Goal: Transaction & Acquisition: Purchase product/service

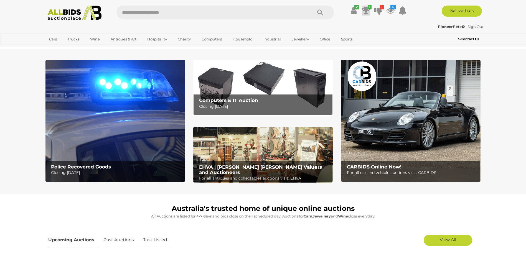
click at [364, 10] on icon at bounding box center [366, 11] width 8 height 10
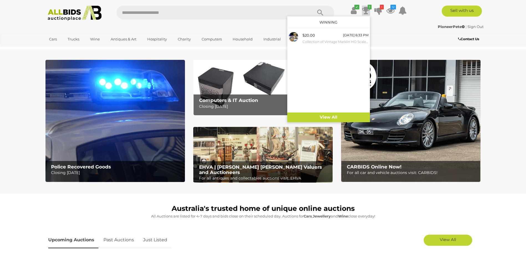
click at [364, 10] on icon at bounding box center [366, 11] width 8 height 10
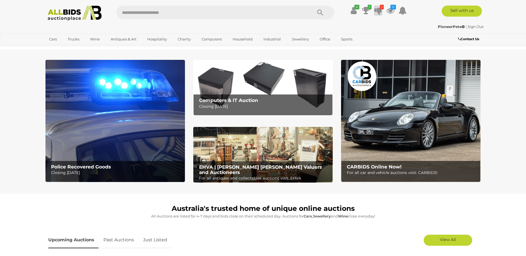
click at [378, 10] on icon at bounding box center [378, 11] width 8 height 10
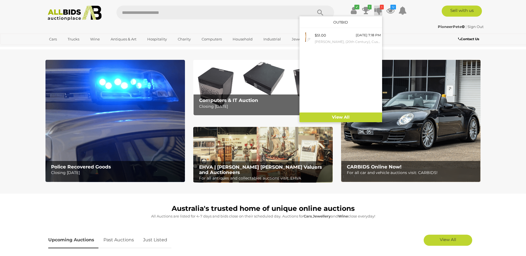
click at [378, 10] on icon at bounding box center [378, 11] width 8 height 10
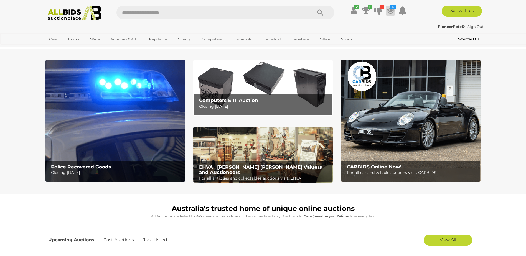
click at [389, 10] on icon at bounding box center [390, 11] width 8 height 10
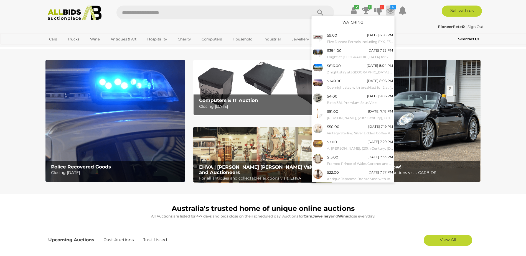
click at [389, 10] on icon at bounding box center [390, 11] width 8 height 10
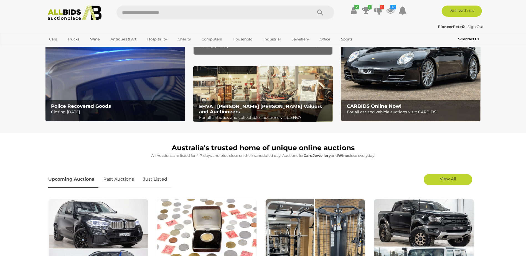
scroll to position [111, 0]
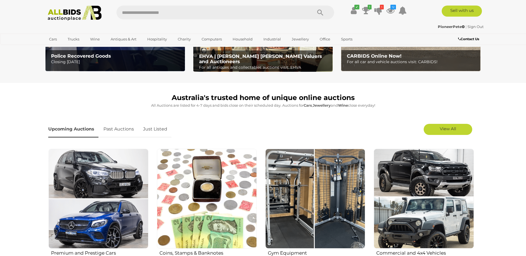
click at [154, 128] on link "Just Listed" at bounding box center [155, 129] width 32 height 16
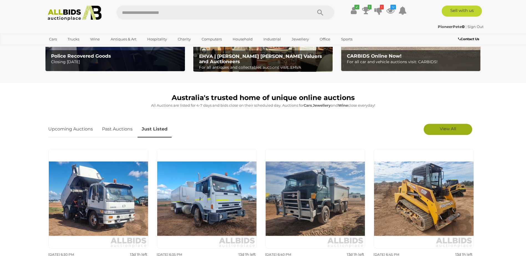
click at [447, 133] on link "View All" at bounding box center [448, 129] width 49 height 11
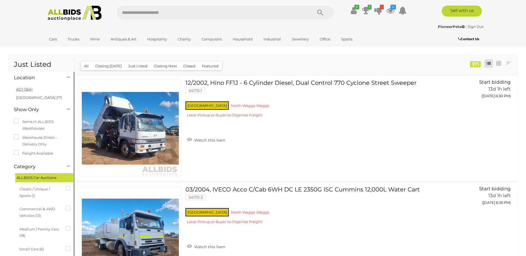
click at [23, 89] on link "ACT (354)" at bounding box center [24, 89] width 16 height 4
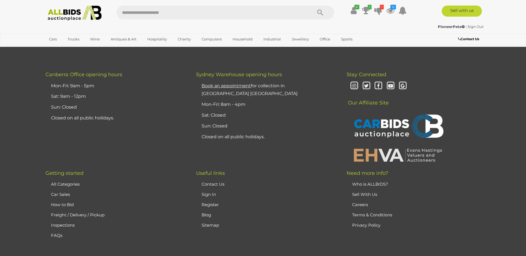
scroll to position [5322, 0]
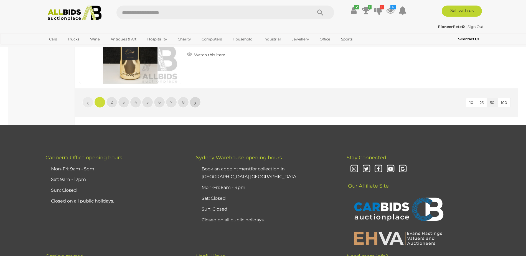
click at [200, 102] on link "»" at bounding box center [195, 102] width 11 height 11
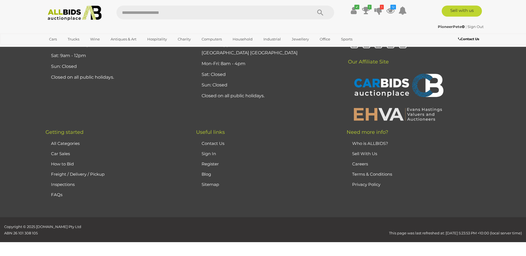
scroll to position [0, 0]
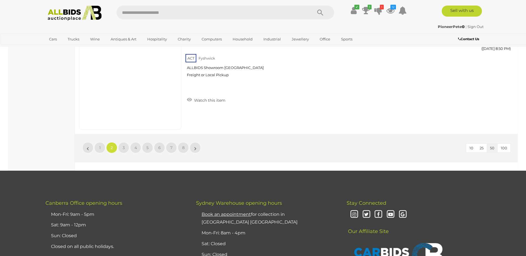
scroll to position [5296, 0]
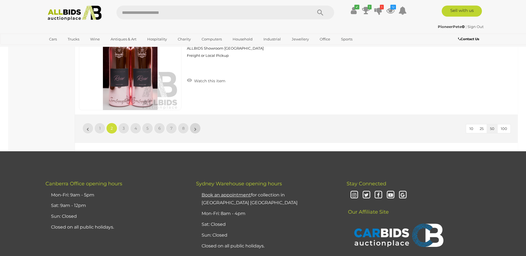
click at [199, 129] on link "»" at bounding box center [195, 128] width 11 height 11
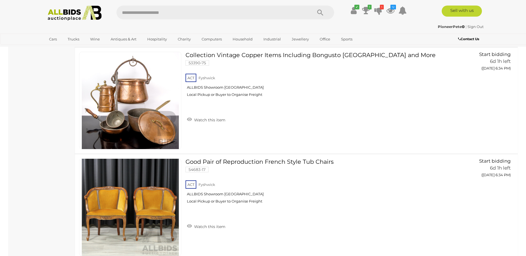
scroll to position [5240, 0]
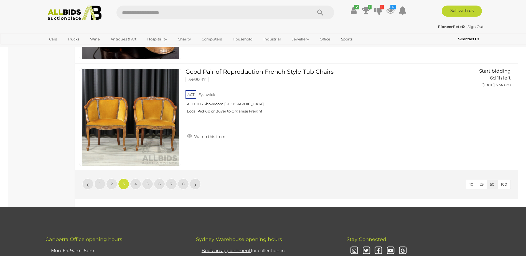
click at [195, 184] on li "»" at bounding box center [195, 184] width 11 height 11
click at [198, 184] on link "»" at bounding box center [195, 184] width 11 height 11
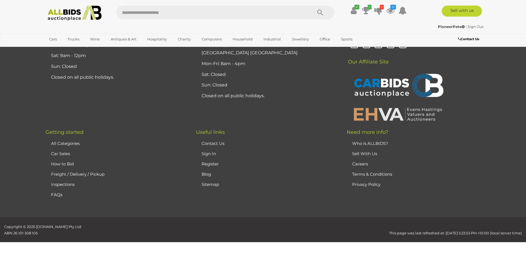
scroll to position [0, 0]
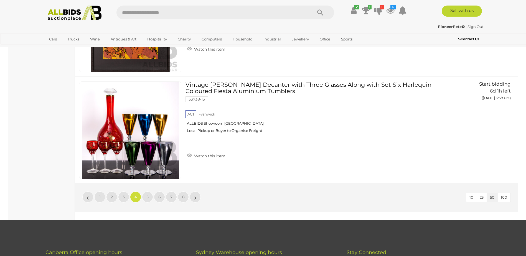
scroll to position [5239, 0]
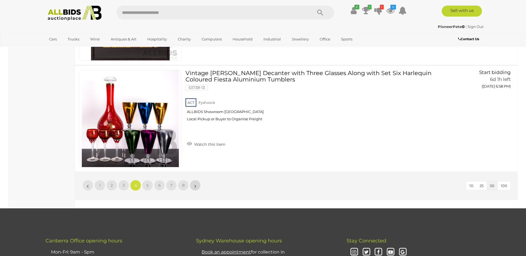
click at [199, 185] on link "»" at bounding box center [195, 185] width 11 height 11
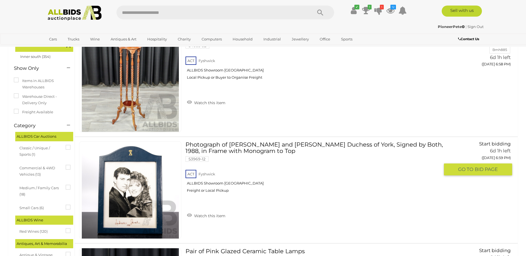
scroll to position [111, 0]
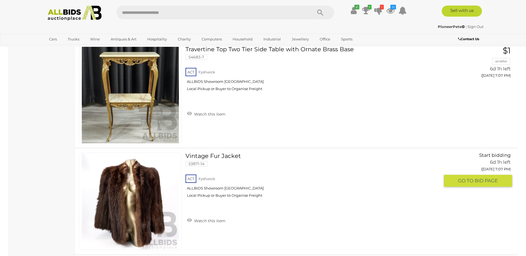
scroll to position [2107, 0]
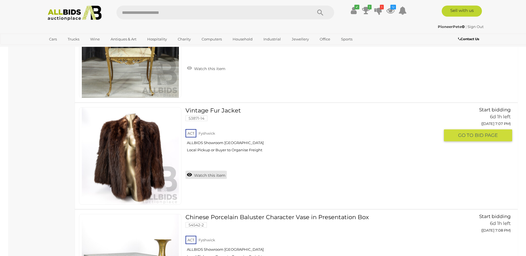
click at [209, 171] on link "Watch this item" at bounding box center [205, 175] width 41 height 8
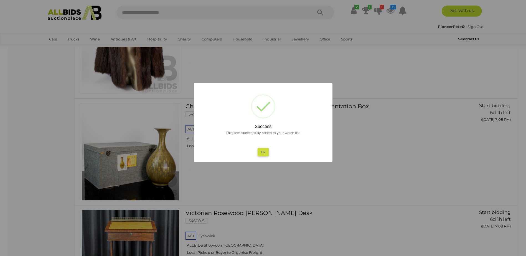
click at [263, 152] on button "Ok" at bounding box center [262, 152] width 11 height 8
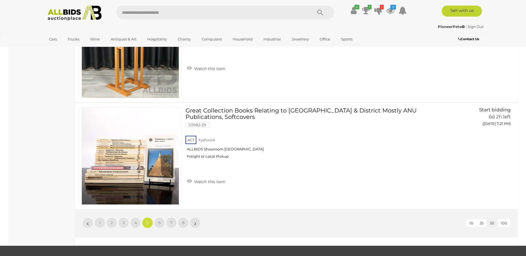
scroll to position [5239, 0]
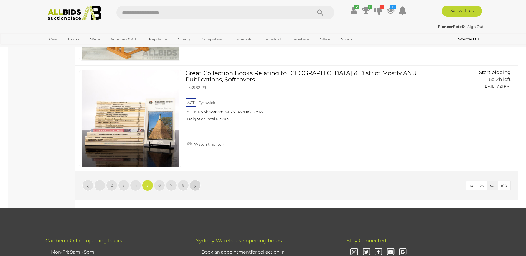
click at [197, 187] on link "»" at bounding box center [195, 185] width 11 height 11
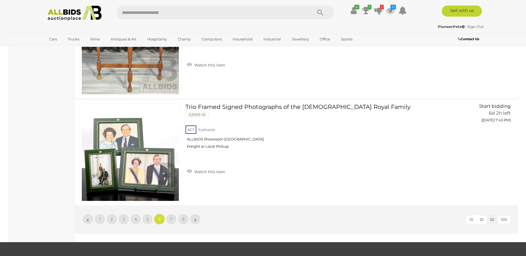
scroll to position [5239, 0]
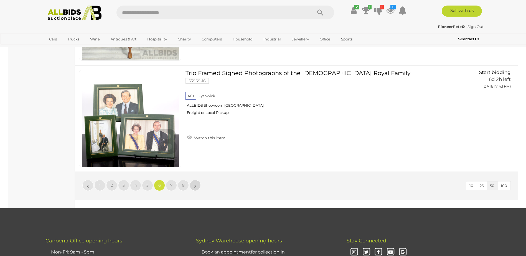
click at [198, 184] on link "»" at bounding box center [195, 185] width 11 height 11
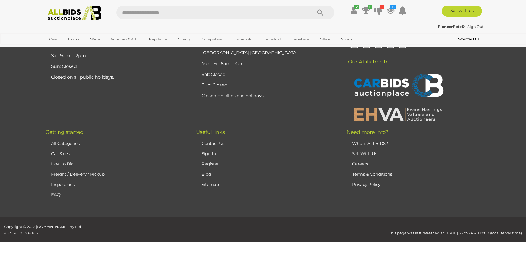
scroll to position [0, 0]
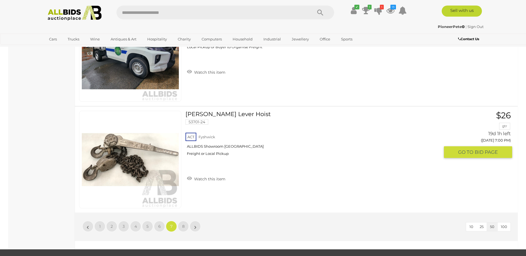
scroll to position [5211, 0]
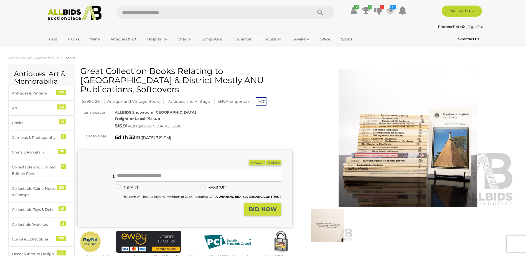
click at [419, 151] on img at bounding box center [407, 138] width 215 height 138
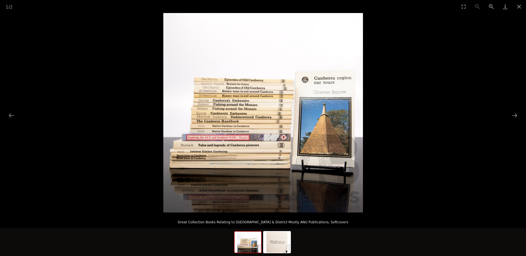
click at [246, 115] on img at bounding box center [263, 113] width 200 height 200
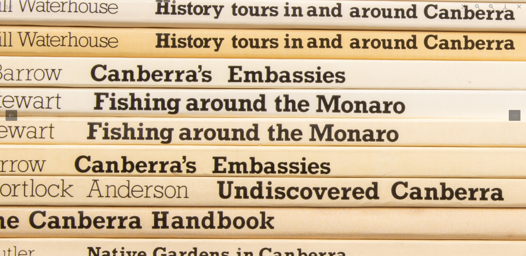
drag, startPoint x: 241, startPoint y: 110, endPoint x: 319, endPoint y: 125, distance: 78.8
click at [319, 125] on img at bounding box center [445, 160] width 1409 height 1409
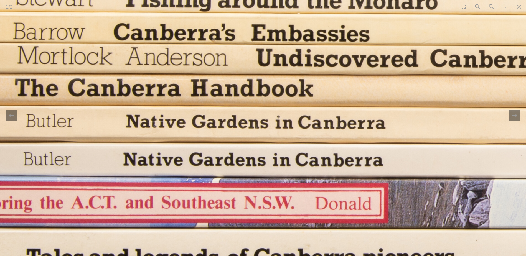
drag, startPoint x: 298, startPoint y: 198, endPoint x: 333, endPoint y: 65, distance: 137.1
click at [333, 65] on img at bounding box center [484, 28] width 1409 height 1409
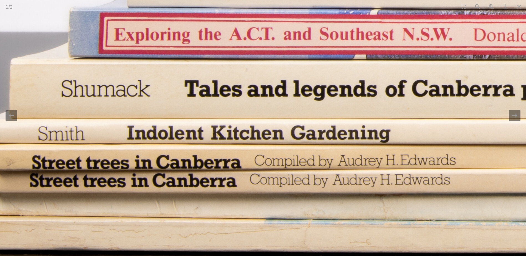
drag, startPoint x: 300, startPoint y: 176, endPoint x: 406, endPoint y: 26, distance: 183.8
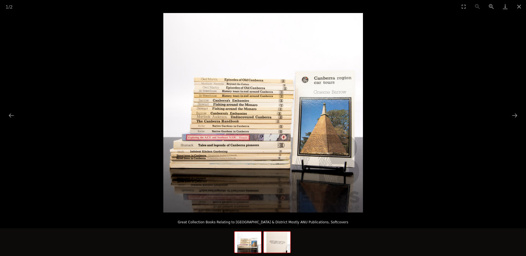
click at [279, 243] on img at bounding box center [277, 242] width 27 height 21
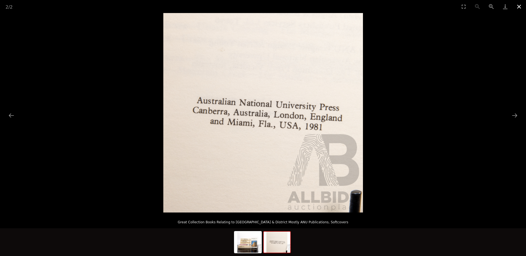
click at [518, 6] on button "Close gallery" at bounding box center [519, 6] width 14 height 13
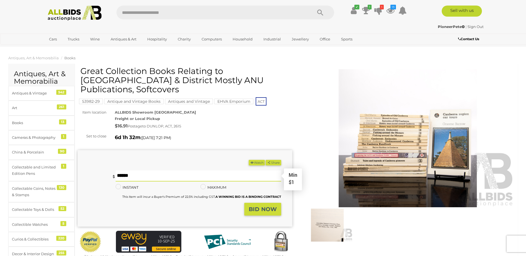
click at [208, 170] on input "text" at bounding box center [198, 175] width 165 height 11
type input "**"
click at [254, 206] on strong "BID NOW" at bounding box center [263, 209] width 28 height 7
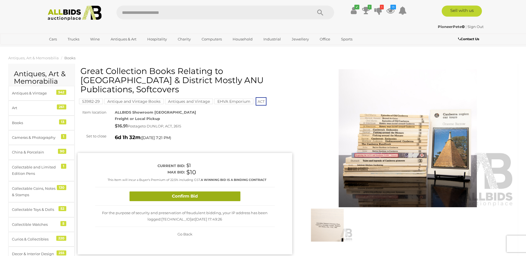
click at [229, 192] on button "Confirm Bid" at bounding box center [184, 197] width 111 height 10
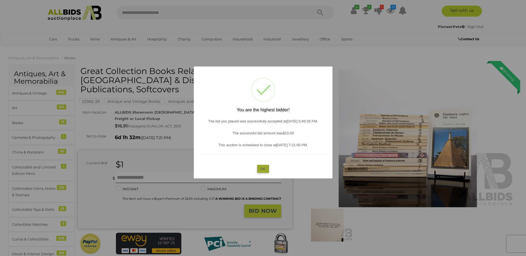
click at [262, 169] on button "OK" at bounding box center [263, 169] width 12 height 8
